Goal: Subscribe to service/newsletter

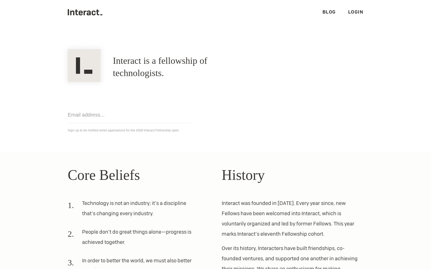
scroll to position [10, 0]
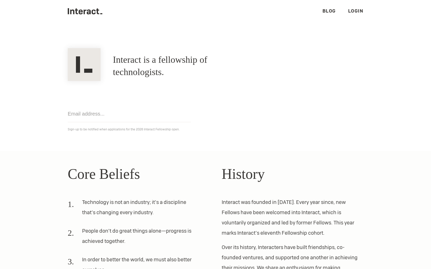
click at [84, 115] on input "email" at bounding box center [129, 114] width 123 height 17
type input "[EMAIL_ADDRESS][DOMAIN_NAME]"
click input "Get notified" at bounding box center [0, 0] width 0 height 0
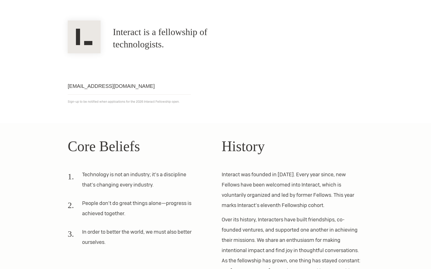
scroll to position [95, 0]
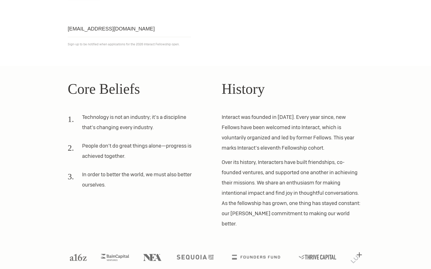
click at [118, 145] on li "People don’t do great things alone—progress is achieved together." at bounding box center [132, 153] width 129 height 25
click at [252, 202] on p "Over its history, Interacters have built friendships, co-founded ventures, and …" at bounding box center [291, 193] width 141 height 72
drag, startPoint x: 249, startPoint y: 171, endPoint x: 248, endPoint y: 215, distance: 43.8
click at [249, 215] on p "Over its history, Interacters have built friendships, co-founded ventures, and …" at bounding box center [291, 193] width 141 height 72
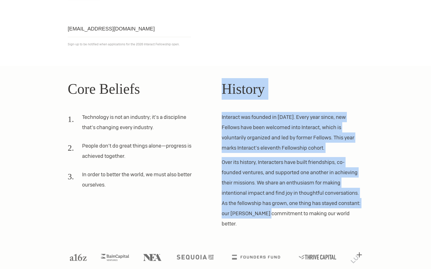
drag, startPoint x: 269, startPoint y: 215, endPoint x: 215, endPoint y: 211, distance: 54.3
click at [215, 211] on div "Core Beliefs Technology is not an industry; it’s a discipline that’s changing e…" at bounding box center [216, 153] width 308 height 151
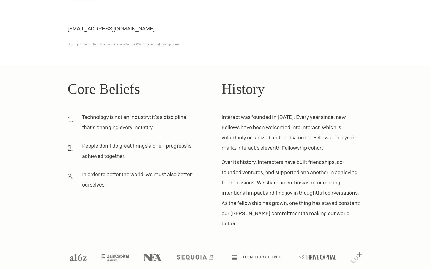
click at [219, 229] on div at bounding box center [216, 248] width 308 height 38
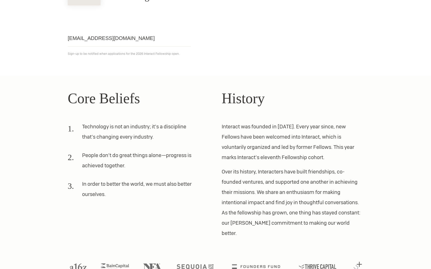
scroll to position [0, 0]
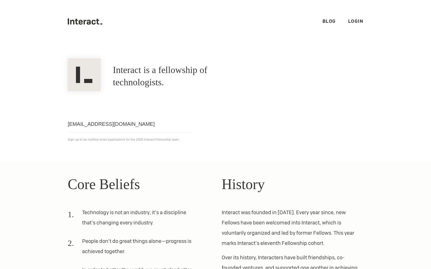
click at [328, 25] on ul ".cls-1{fill:#33312f;} interact-brand-logotype-black Blog Login" at bounding box center [215, 21] width 295 height 43
click at [328, 21] on link "Blog" at bounding box center [328, 21] width 13 height 6
